Goal: Information Seeking & Learning: Learn about a topic

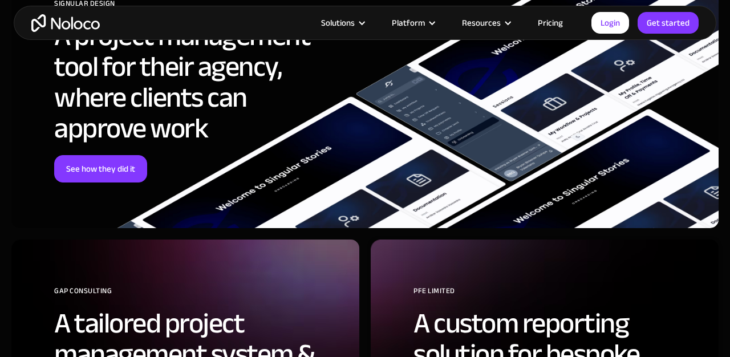
scroll to position [4769, 0]
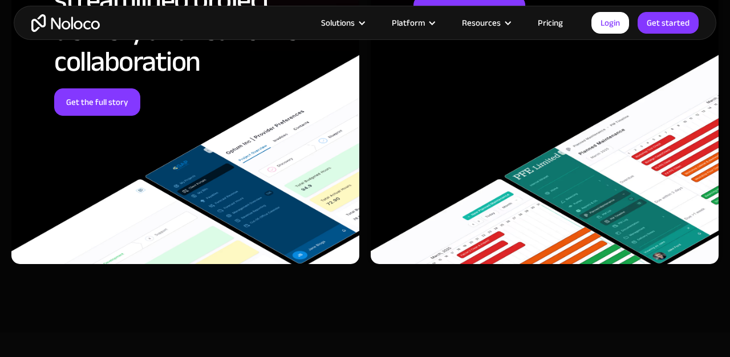
click at [552, 21] on link "Pricing" at bounding box center [551, 22] width 54 height 15
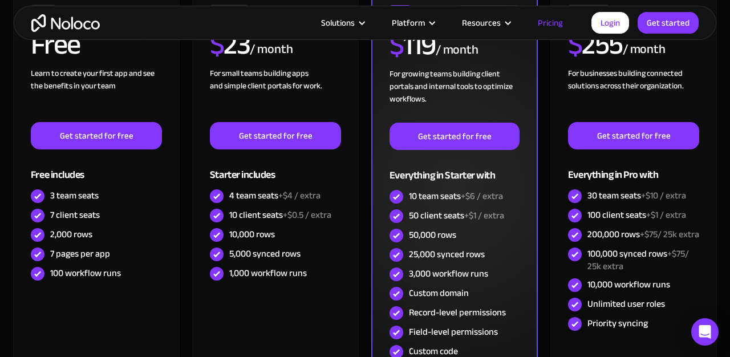
scroll to position [318, 0]
